Goal: Browse casually: Explore the website without a specific task or goal

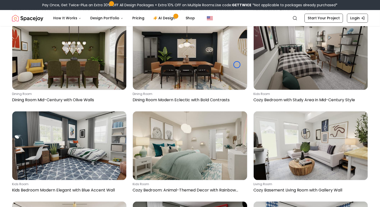
scroll to position [1103, 0]
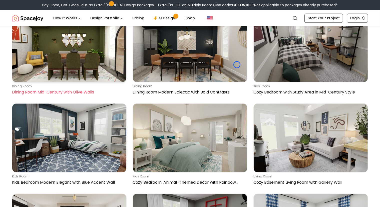
click at [31, 31] on img at bounding box center [69, 47] width 114 height 69
click at [38, 49] on img at bounding box center [69, 47] width 114 height 69
